Goal: Task Accomplishment & Management: Manage account settings

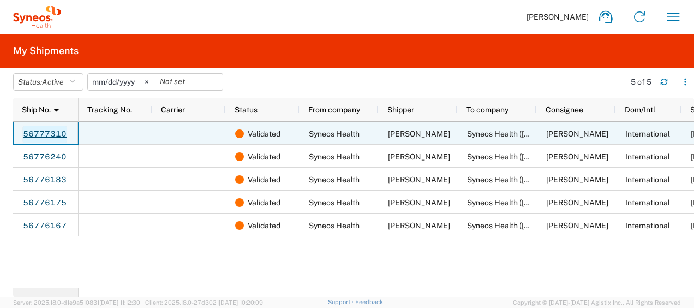
click at [37, 132] on link "56777310" at bounding box center [44, 134] width 45 height 17
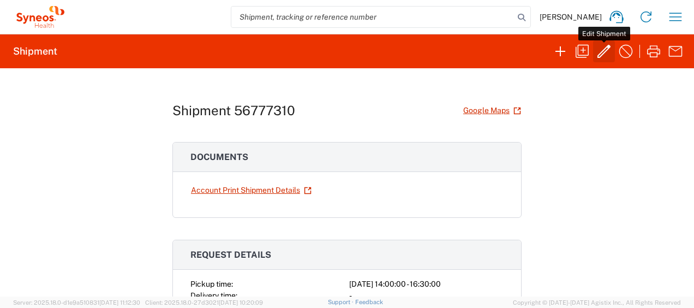
click at [599, 58] on icon "button" at bounding box center [604, 51] width 17 height 17
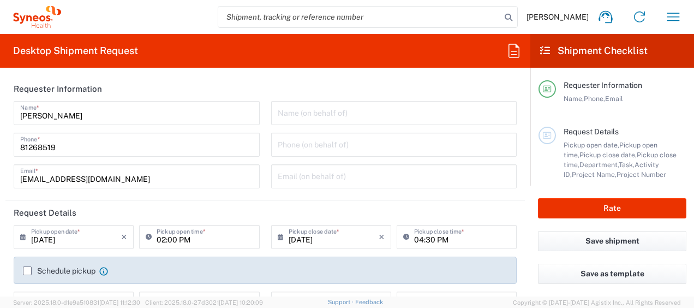
type input "Medium Box"
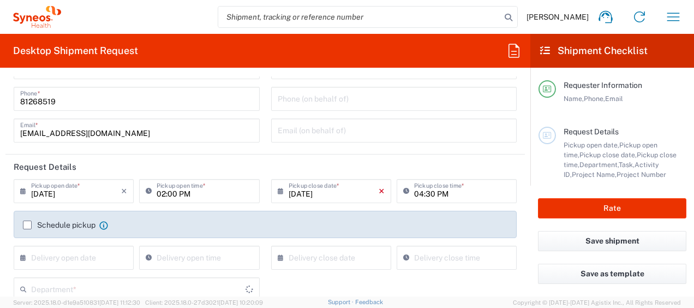
type input "3130 DEPARTMENTAL EXPENSE"
type input "3130"
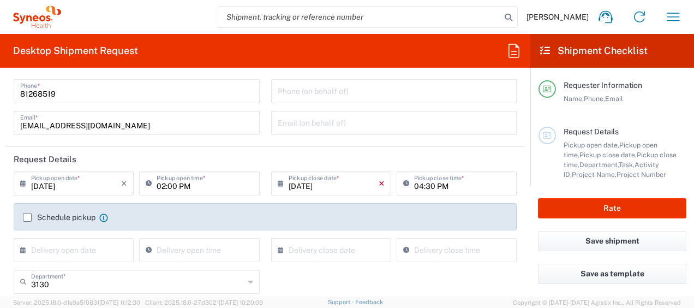
type input "Delivery Duty Paid"
type input "[GEOGRAPHIC_DATA]"
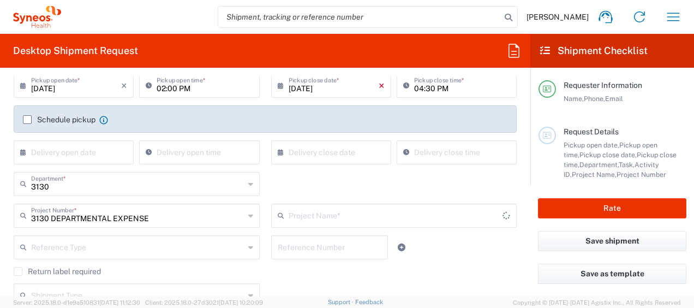
type input "[GEOGRAPHIC_DATA]"
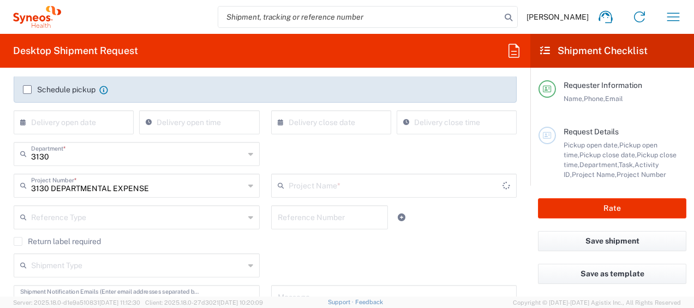
type input "3130 DEPARTMENTAL EXPENSE"
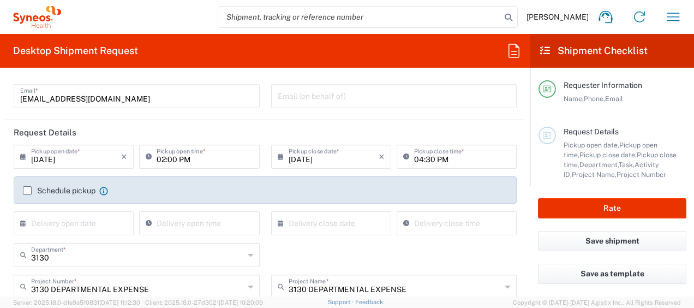
scroll to position [52, 0]
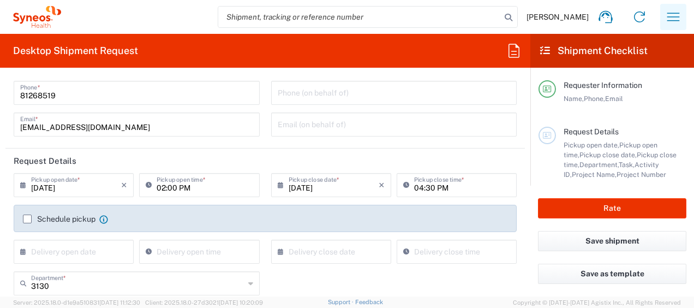
click at [680, 16] on icon "button" at bounding box center [674, 17] width 13 height 8
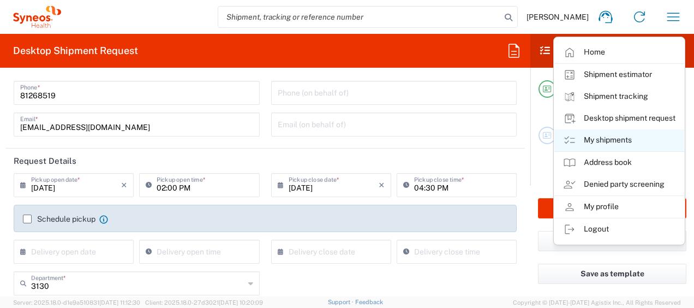
click at [623, 133] on link "My shipments" at bounding box center [620, 140] width 130 height 22
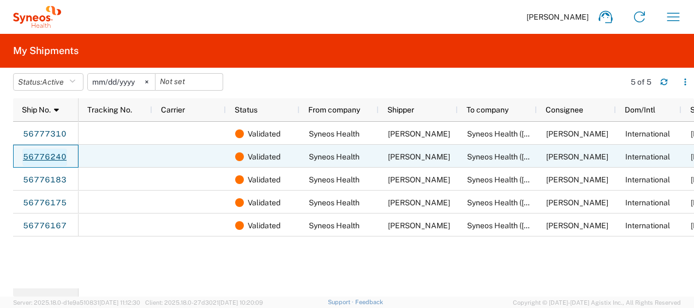
click at [26, 158] on link "56776240" at bounding box center [44, 156] width 45 height 17
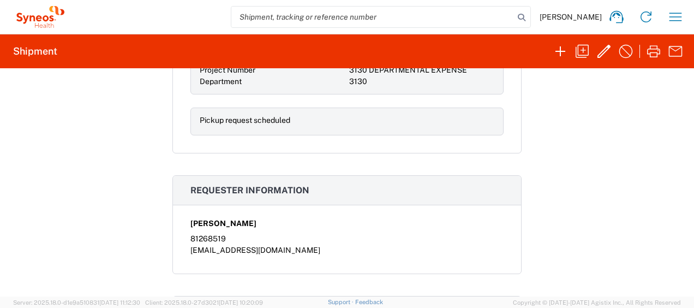
scroll to position [284, 0]
click at [608, 57] on icon "button" at bounding box center [604, 51] width 17 height 17
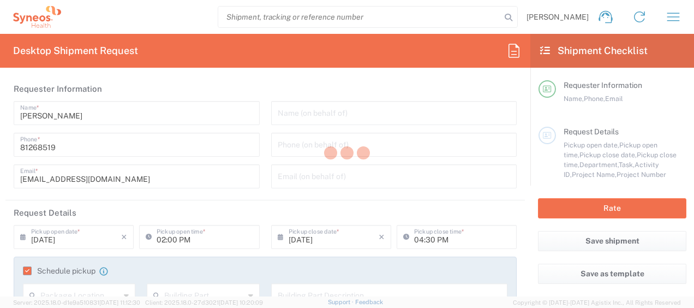
type input "3130"
type input "3130 DEPARTMENTAL EXPENSE"
type input "Large Box"
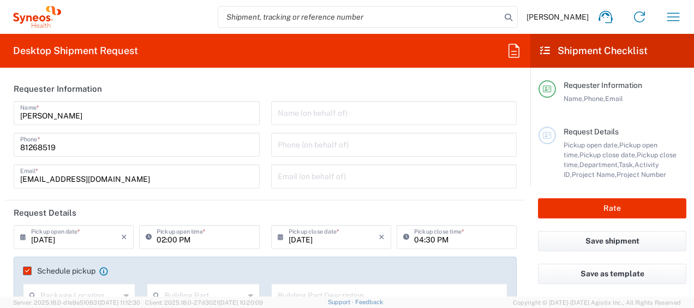
type input "3130 DEPARTMENTAL EXPENSE"
click at [27, 266] on label "Schedule pickup" at bounding box center [59, 270] width 73 height 9
click at [25, 271] on input "Schedule pickup" at bounding box center [25, 271] width 0 height 0
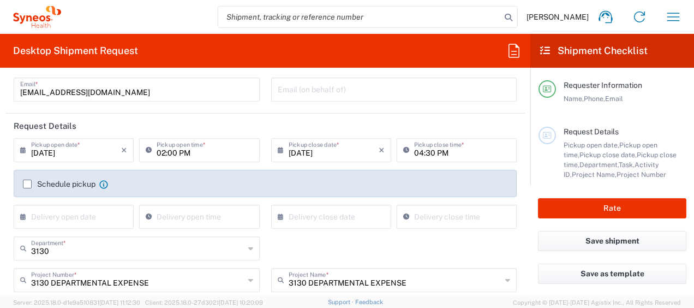
scroll to position [88, 0]
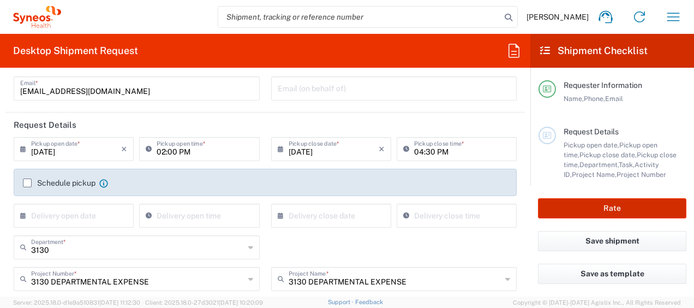
click at [593, 215] on button "Rate" at bounding box center [612, 208] width 148 height 20
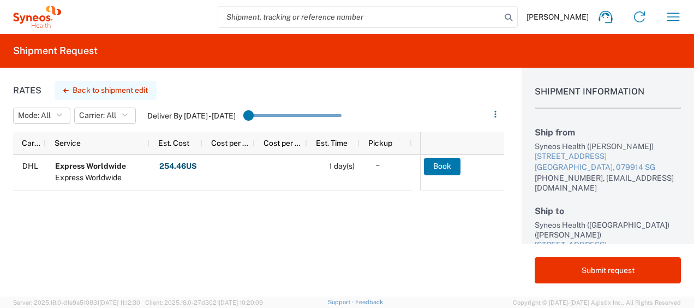
click at [135, 85] on button "Back to shipment edit" at bounding box center [106, 90] width 102 height 19
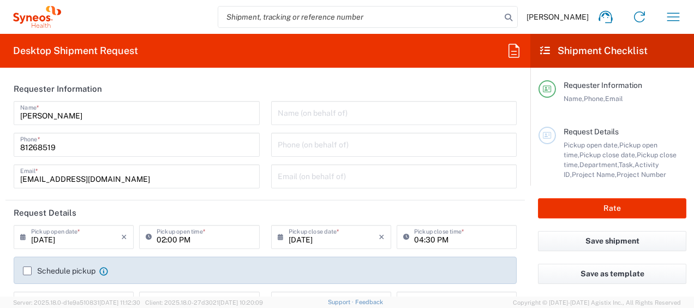
type input "3130 DEPARTMENTAL EXPENSE"
type input "Large Box"
type input "3130"
click at [583, 237] on button "Save shipment" at bounding box center [612, 241] width 148 height 20
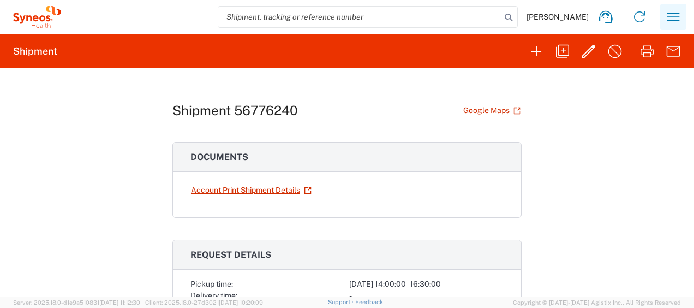
click at [674, 24] on icon "button" at bounding box center [673, 16] width 17 height 17
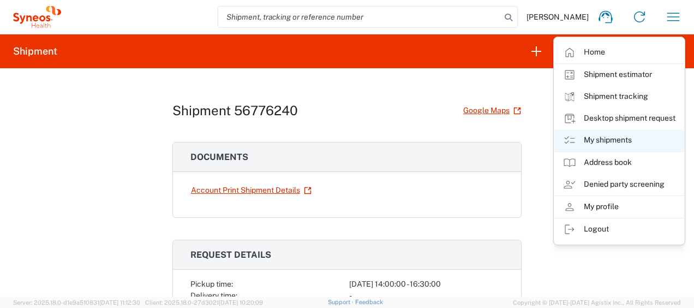
click at [639, 134] on link "My shipments" at bounding box center [620, 140] width 130 height 22
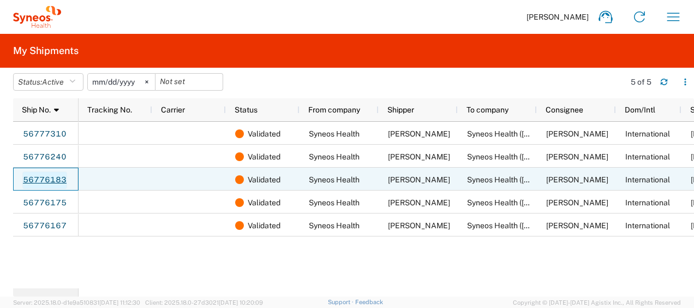
click at [49, 176] on link "56776183" at bounding box center [44, 179] width 45 height 17
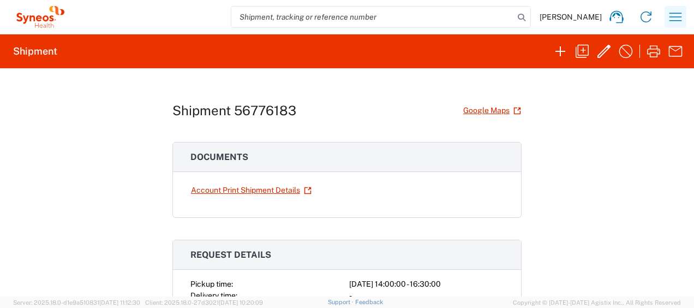
click at [674, 19] on icon "button" at bounding box center [675, 16] width 17 height 17
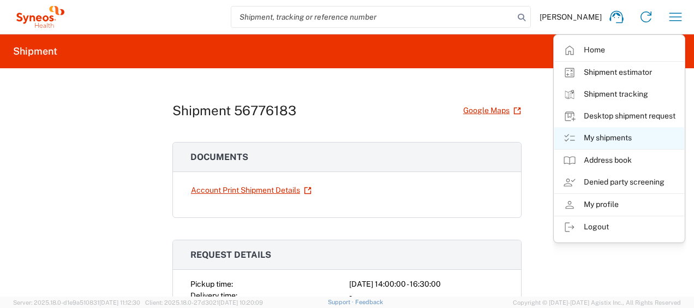
click at [626, 128] on link "My shipments" at bounding box center [620, 138] width 130 height 22
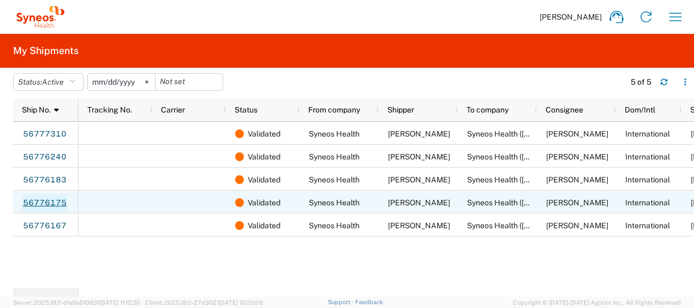
click at [34, 199] on link "56776175" at bounding box center [44, 202] width 45 height 17
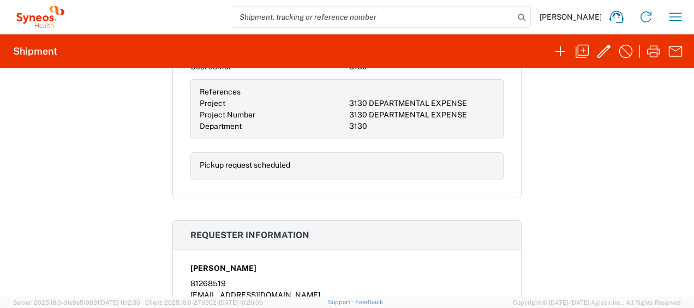
scroll to position [238, 0]
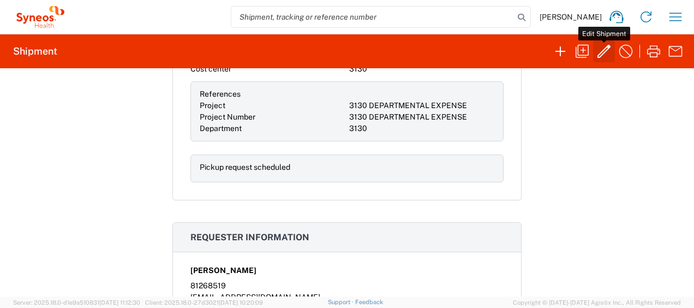
click at [599, 49] on icon "button" at bounding box center [604, 51] width 17 height 17
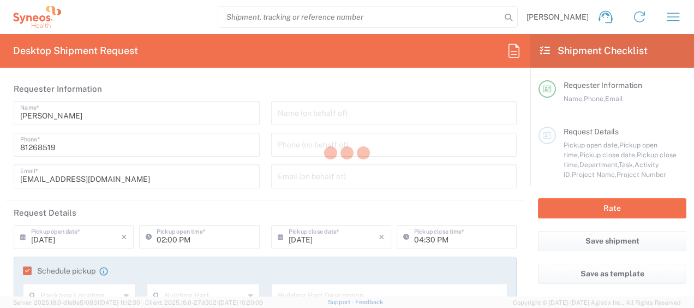
type input "3130 DEPARTMENTAL EXPENSE"
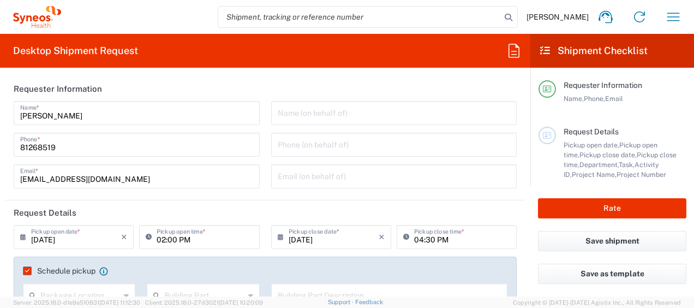
type input "3130"
type input "Medium Box"
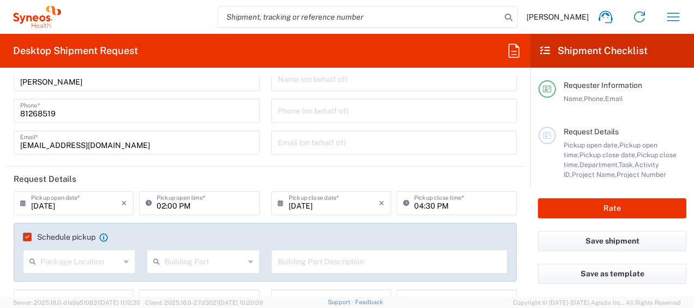
scroll to position [36, 0]
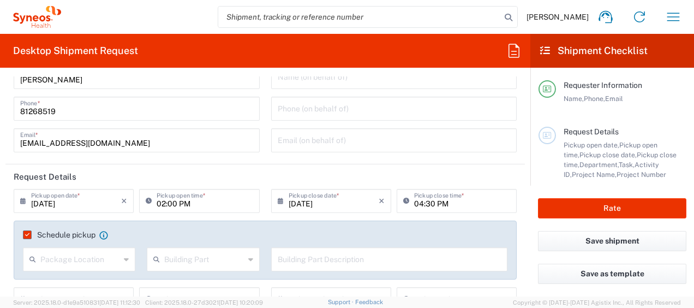
click at [24, 235] on label "Schedule pickup" at bounding box center [59, 234] width 73 height 9
click at [25, 235] on input "Schedule pickup" at bounding box center [25, 235] width 0 height 0
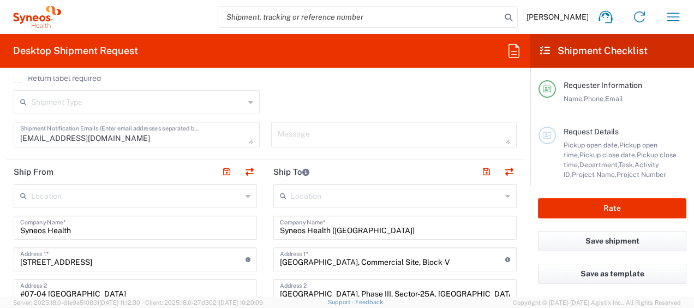
scroll to position [345, 0]
click at [584, 241] on button "Save shipment" at bounding box center [612, 241] width 148 height 20
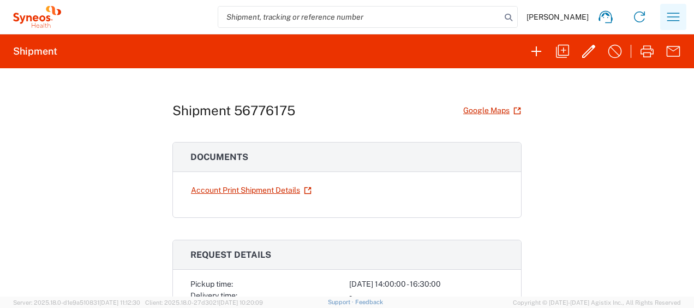
click at [673, 16] on icon "button" at bounding box center [674, 17] width 13 height 8
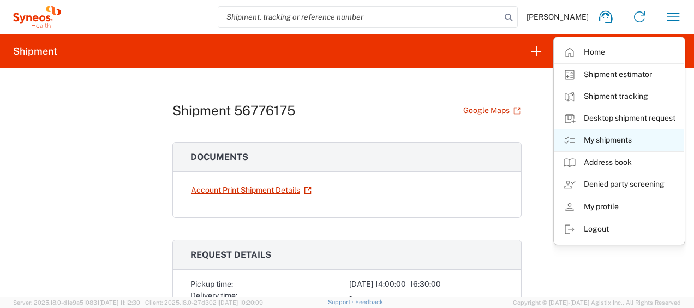
click at [629, 140] on link "My shipments" at bounding box center [620, 140] width 130 height 22
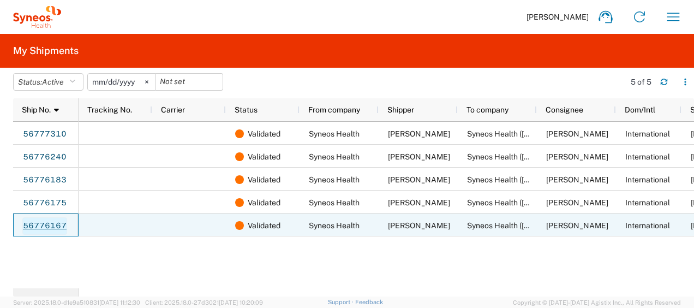
click at [33, 225] on link "56776167" at bounding box center [44, 225] width 45 height 17
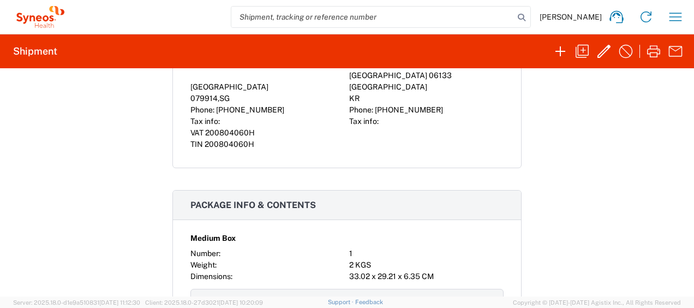
scroll to position [514, 0]
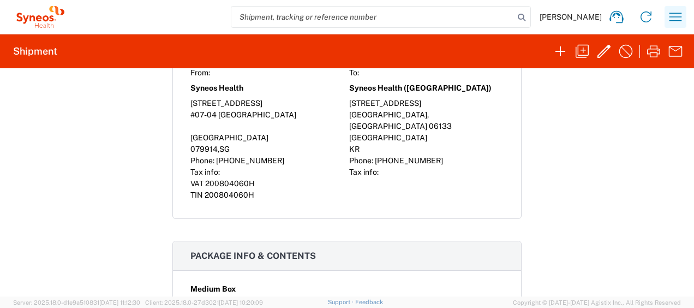
click at [670, 7] on button "button" at bounding box center [676, 17] width 22 height 22
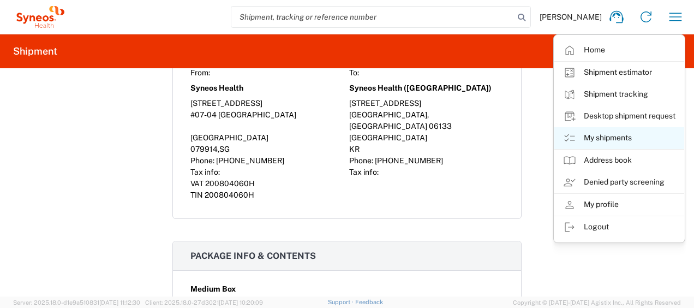
click at [613, 135] on link "My shipments" at bounding box center [620, 138] width 130 height 22
